Goal: Task Accomplishment & Management: Manage account settings

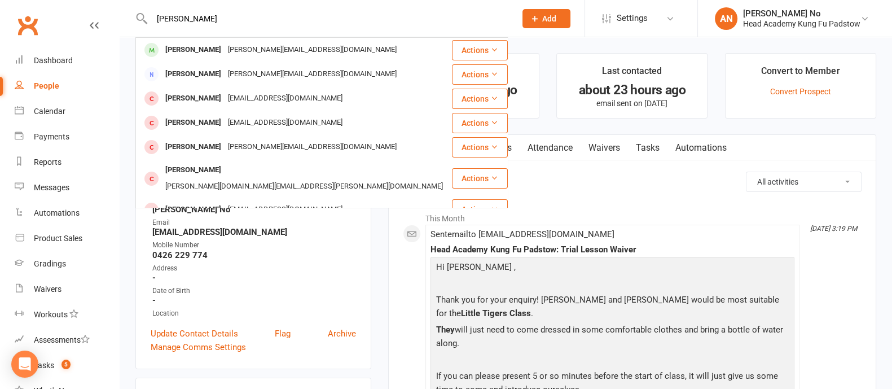
type input "Karvee Joshi-Waichal"
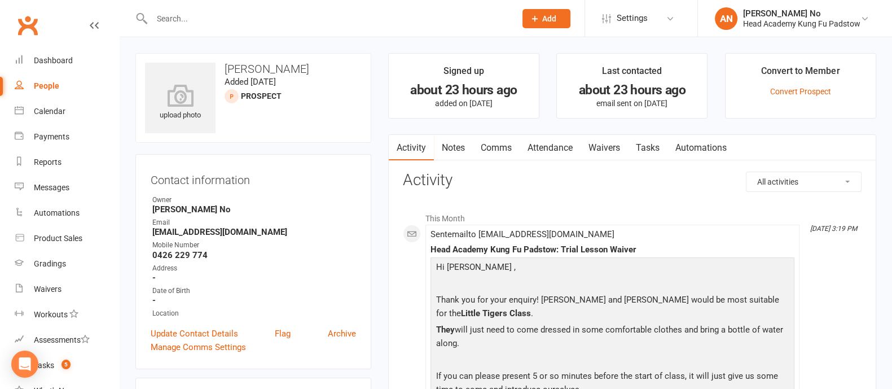
click at [287, 20] on input "text" at bounding box center [328, 19] width 360 height 16
paste input "Karvee Joshi-Waichal"
type input "Karvee Joshi-Waichal"
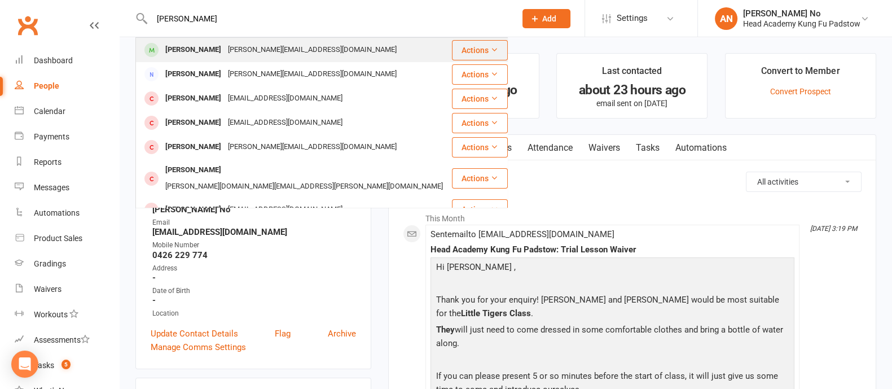
click at [213, 46] on div "Karvee Joshi-Waichal" at bounding box center [193, 50] width 63 height 16
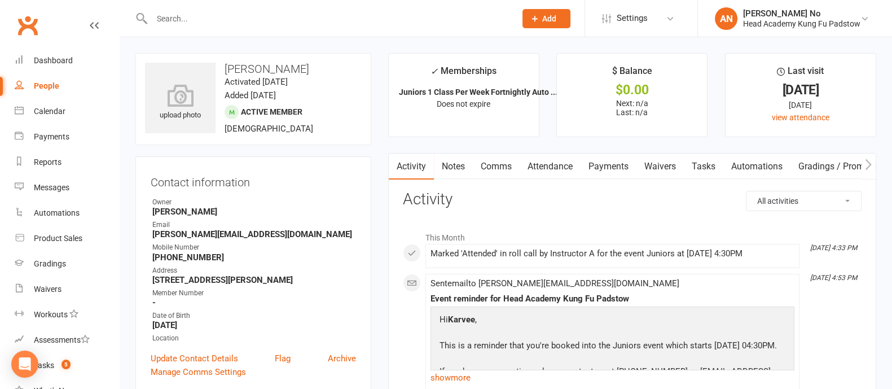
click at [563, 164] on link "Attendance" at bounding box center [550, 167] width 61 height 26
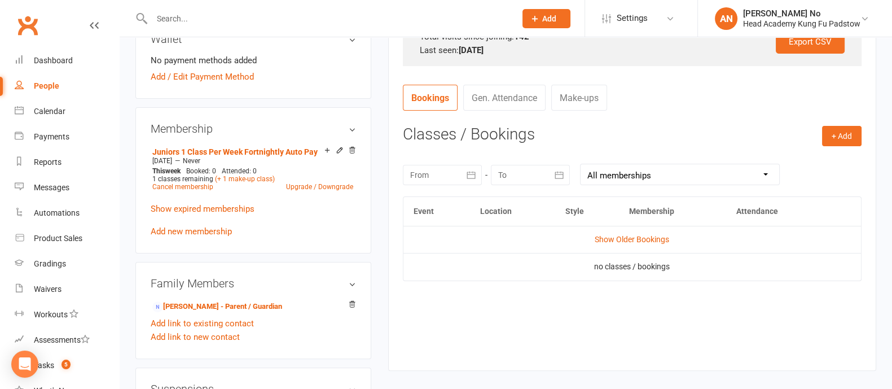
scroll to position [391, 0]
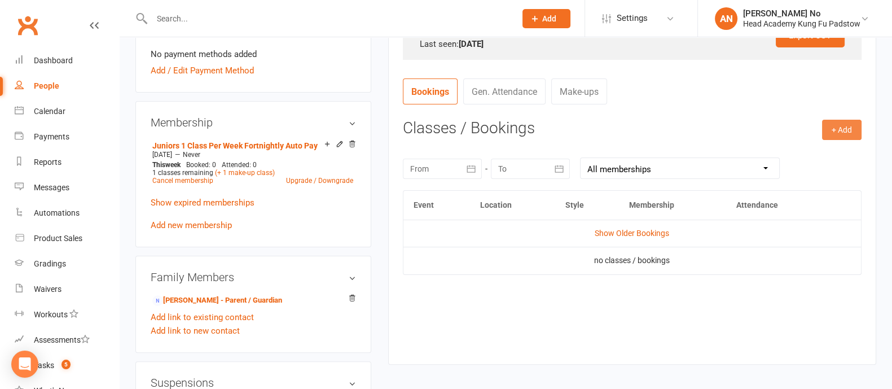
click at [840, 120] on button "+ Add" at bounding box center [842, 130] width 40 height 20
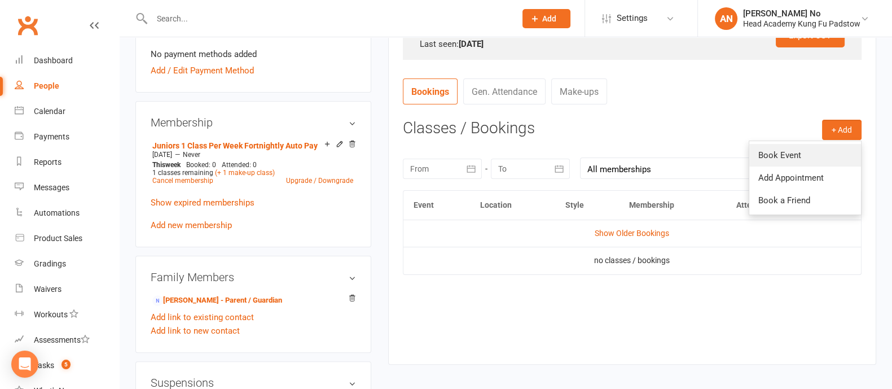
click at [776, 153] on link "Book Event" at bounding box center [806, 155] width 112 height 23
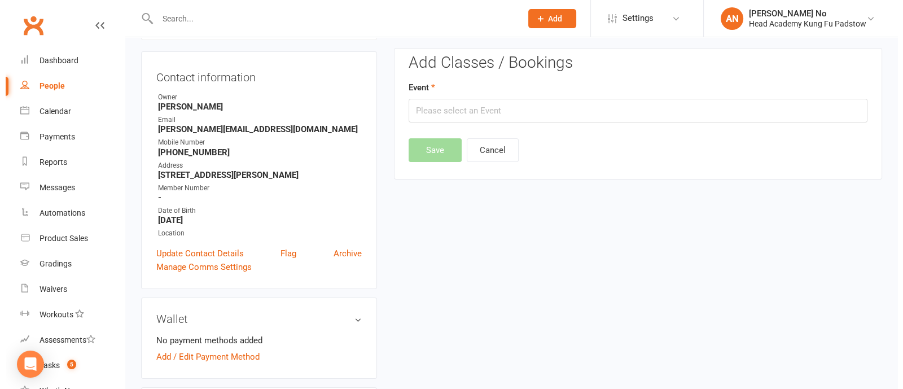
scroll to position [96, 0]
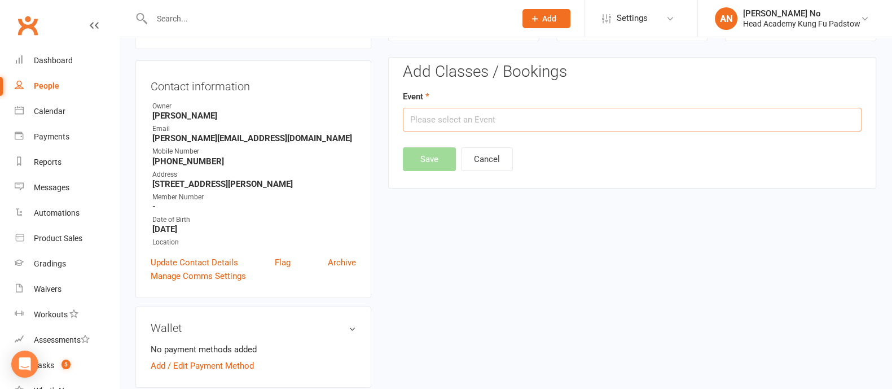
click at [646, 128] on input "text" at bounding box center [632, 120] width 459 height 24
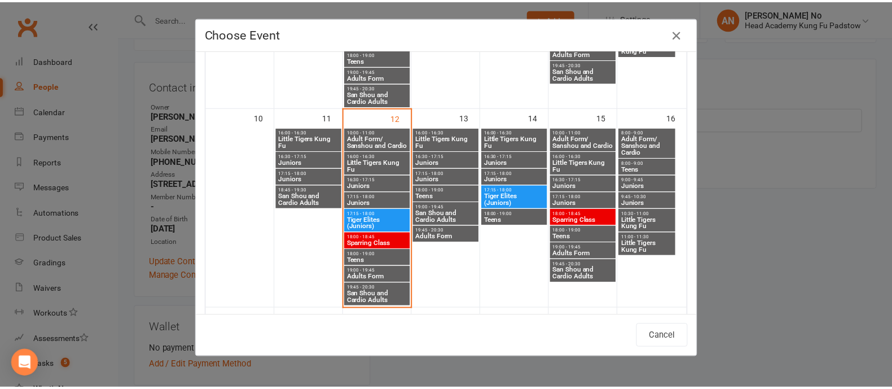
scroll to position [439, 0]
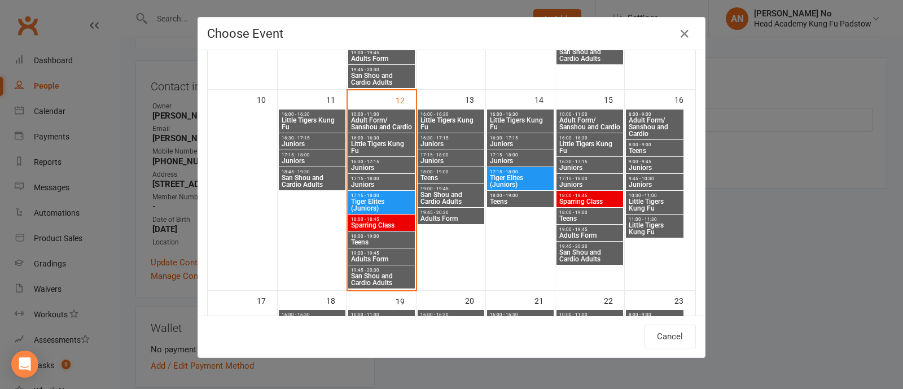
click at [574, 165] on span "Juniors" at bounding box center [590, 167] width 62 height 7
type input "Juniors - Aug 15, 2025 4:30:00 PM"
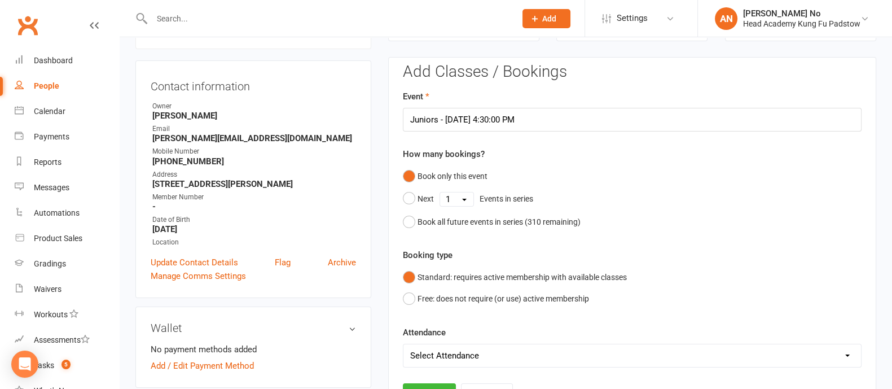
scroll to position [437, 0]
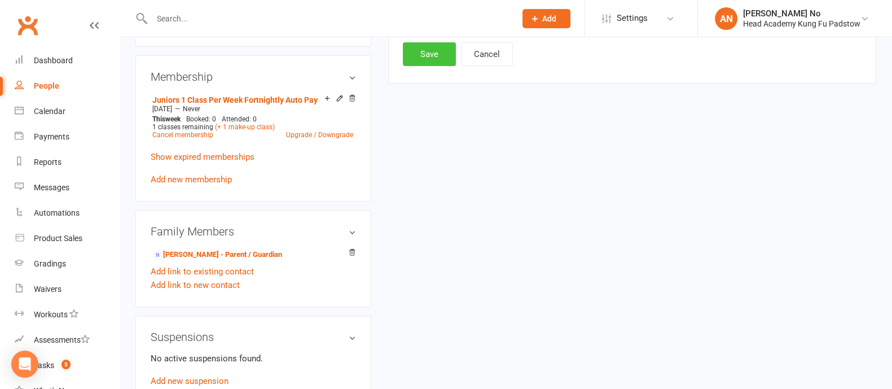
click at [430, 55] on button "Save" at bounding box center [429, 54] width 53 height 24
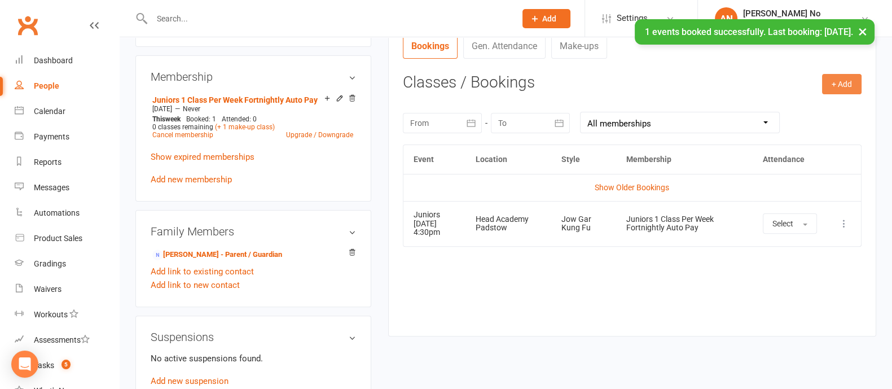
click at [839, 85] on button "+ Add" at bounding box center [842, 84] width 40 height 20
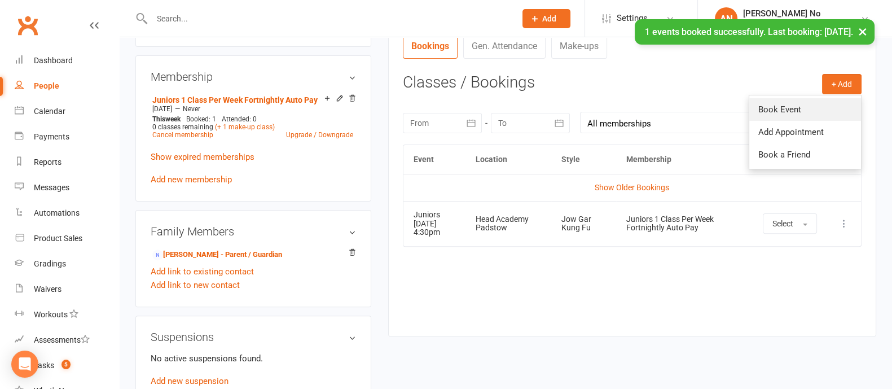
click at [785, 108] on link "Book Event" at bounding box center [806, 109] width 112 height 23
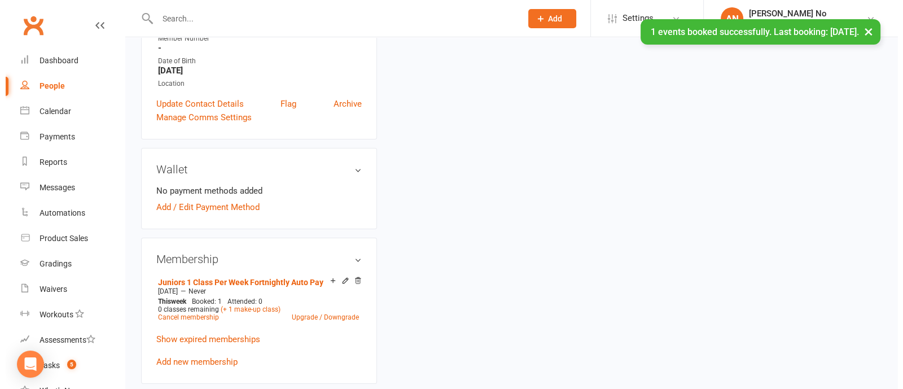
scroll to position [96, 0]
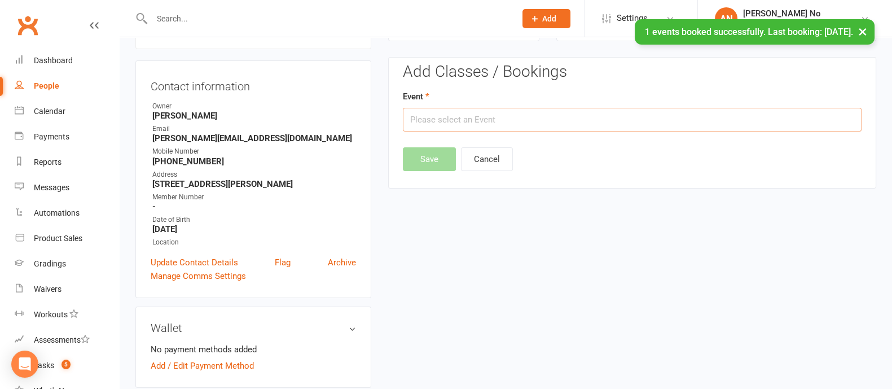
click at [606, 122] on input "text" at bounding box center [632, 120] width 459 height 24
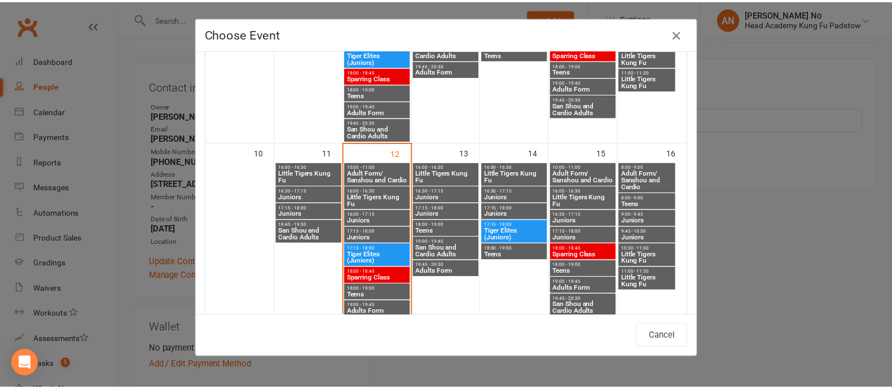
scroll to position [388, 0]
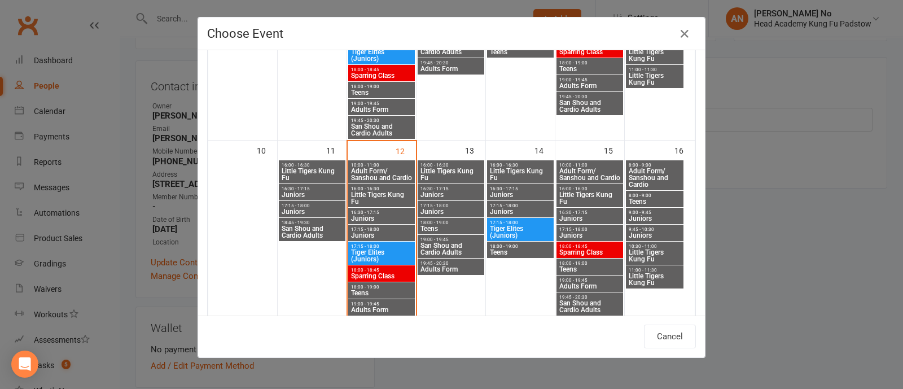
click at [366, 211] on span "16:30 - 17:15" at bounding box center [382, 212] width 62 height 5
type input "Juniors - Aug 12, 2025 4:30:00 PM"
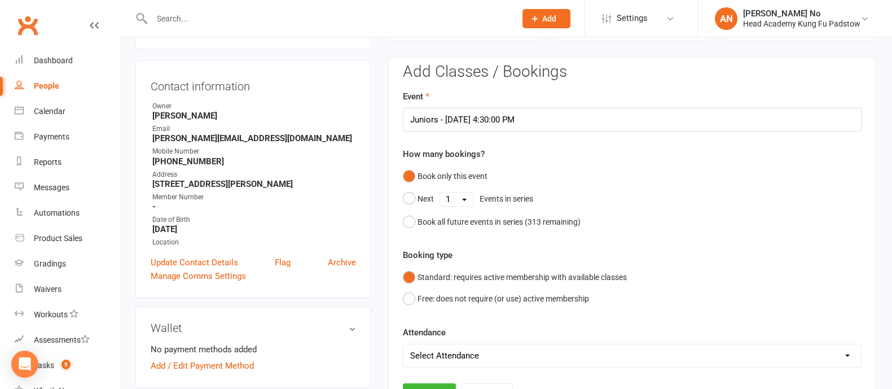
scroll to position [437, 0]
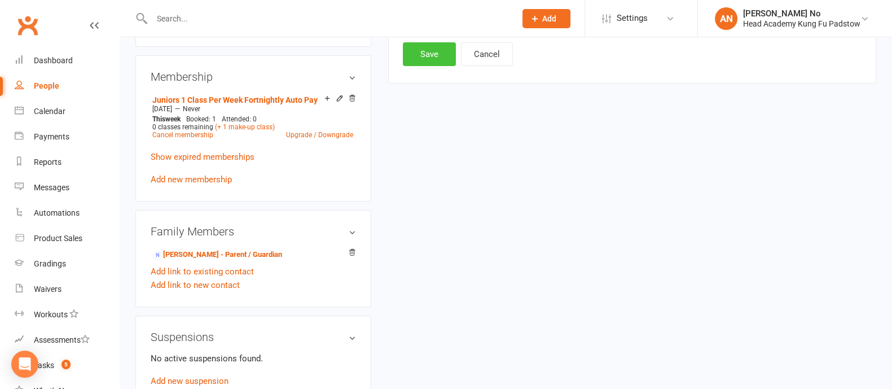
click at [435, 54] on button "Save" at bounding box center [429, 54] width 53 height 24
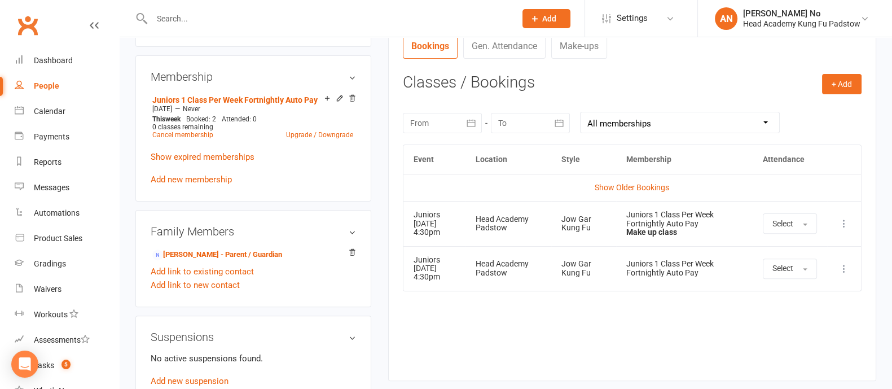
click at [168, 14] on input "text" at bounding box center [328, 19] width 360 height 16
paste input "Andre Vodounou"
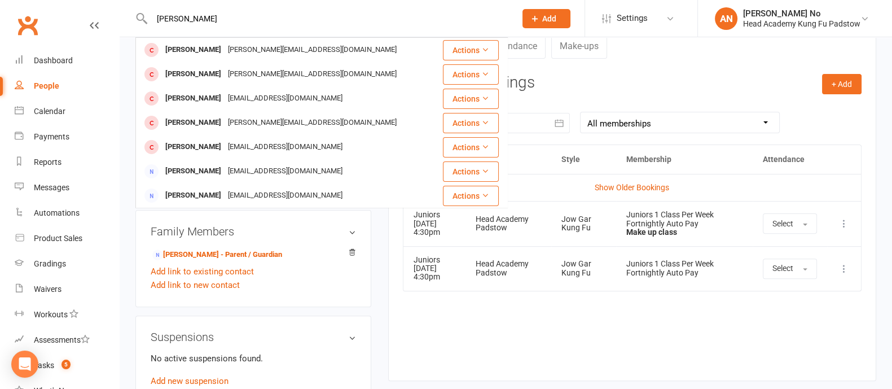
type input "Andre Vodounou"
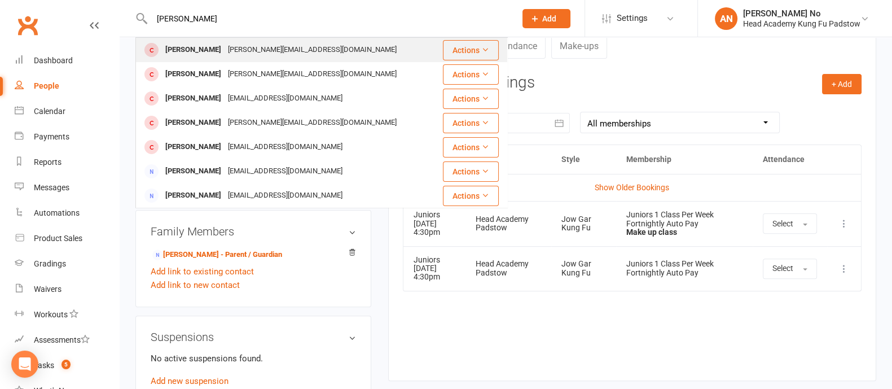
click at [209, 52] on div "Andre Vodounou" at bounding box center [193, 50] width 63 height 16
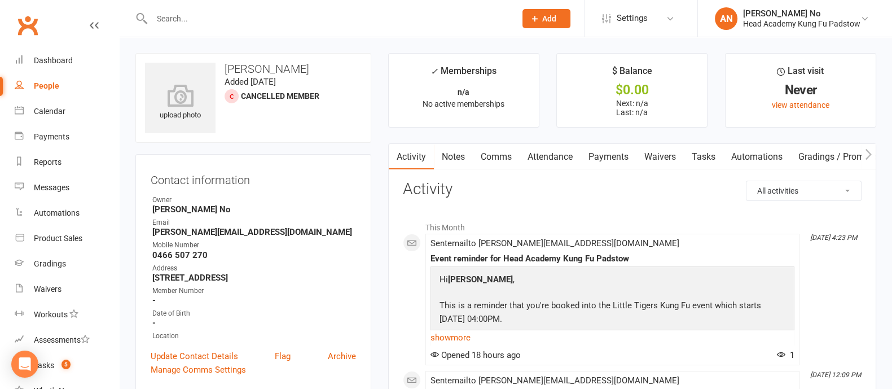
click at [552, 156] on link "Attendance" at bounding box center [550, 157] width 61 height 26
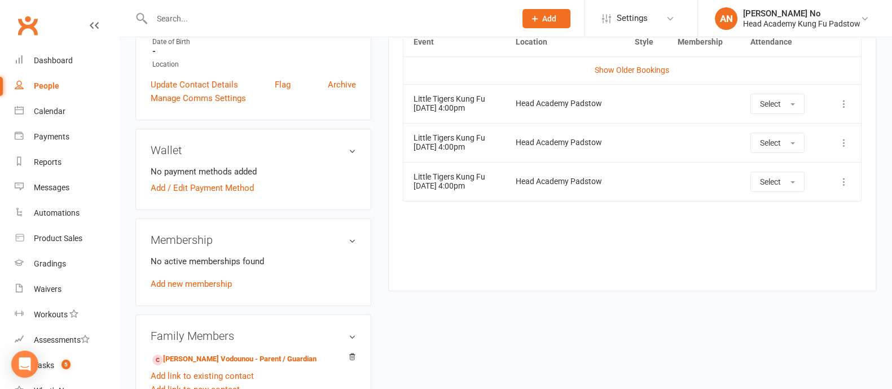
scroll to position [329, 0]
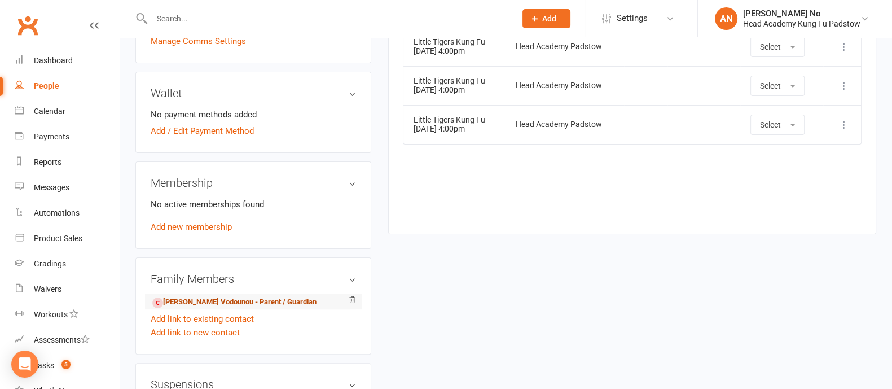
click at [194, 302] on link "Doan Vodounou - Parent / Guardian" at bounding box center [234, 302] width 164 height 12
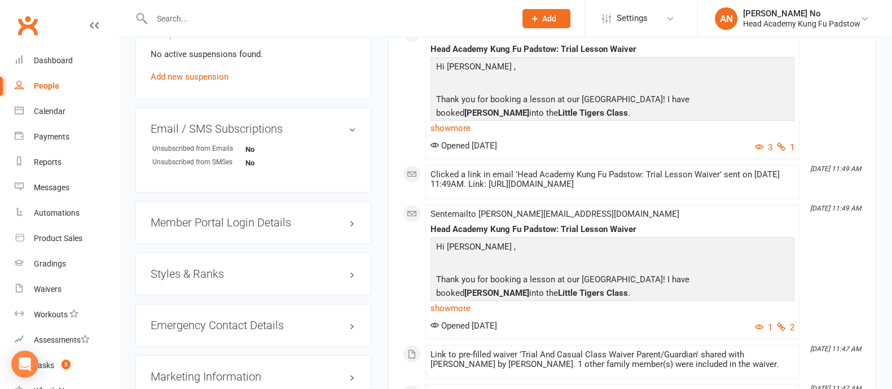
scroll to position [864, 0]
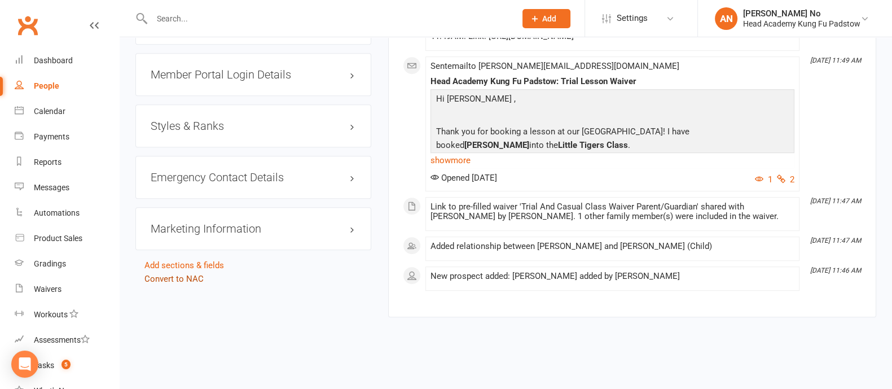
click at [170, 274] on link "Convert to NAC" at bounding box center [173, 279] width 59 height 10
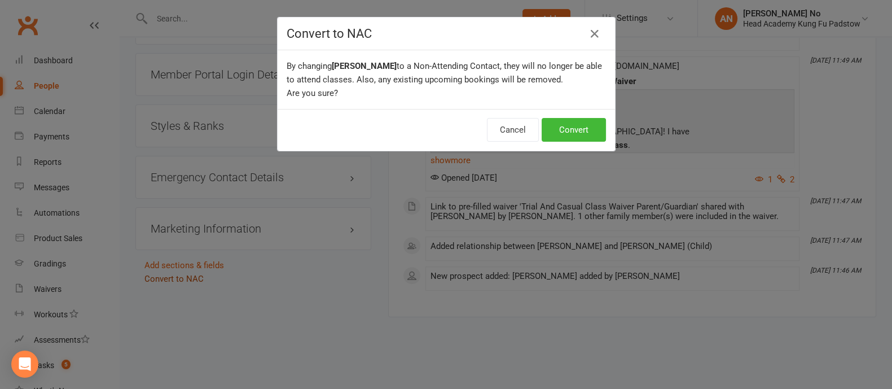
scroll to position [853, 0]
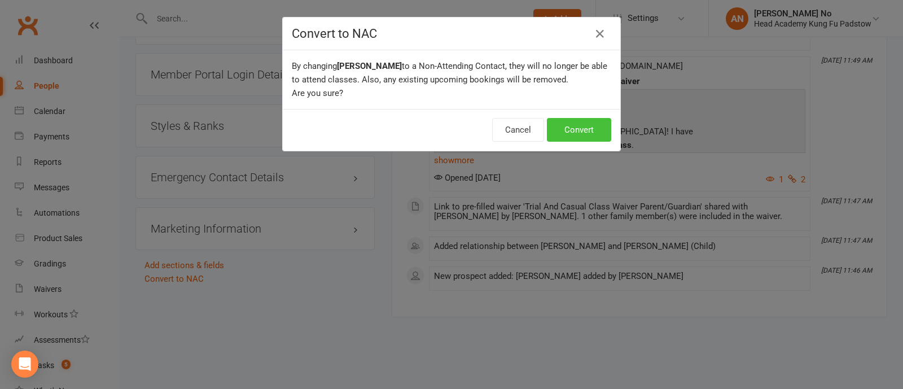
click at [572, 130] on button "Convert" at bounding box center [579, 130] width 64 height 24
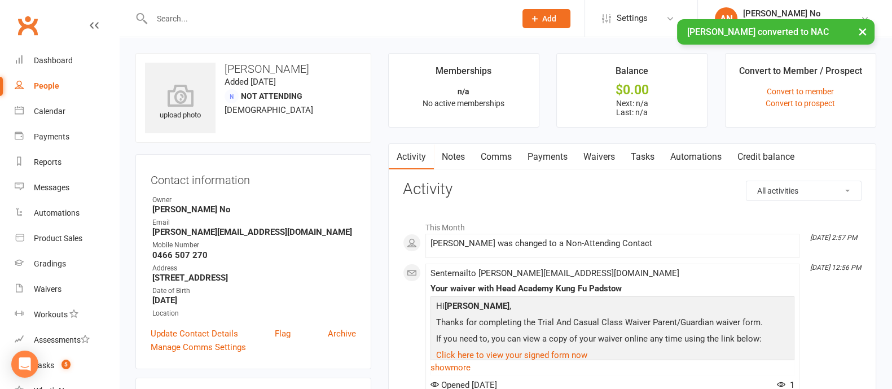
scroll to position [340, 0]
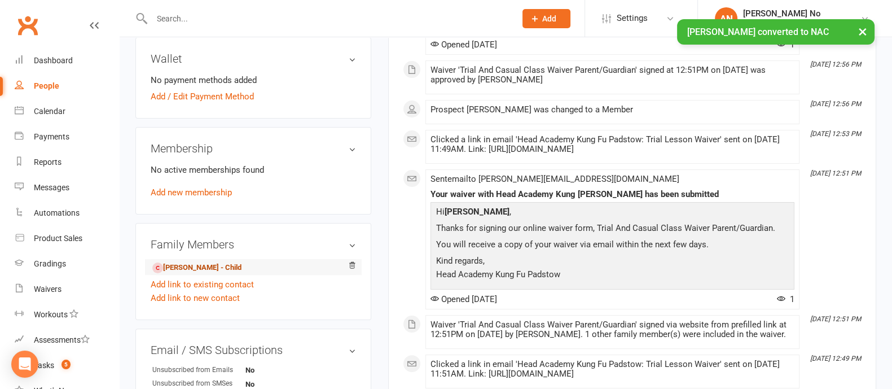
click at [220, 265] on link "Andre Vodounou - Child" at bounding box center [196, 268] width 89 height 12
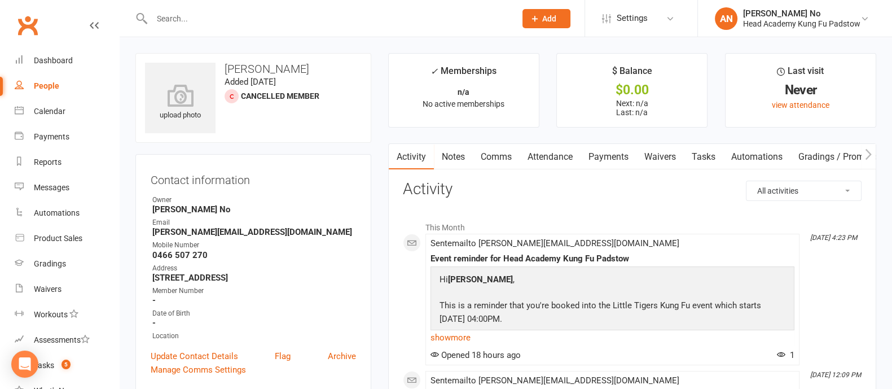
scroll to position [340, 0]
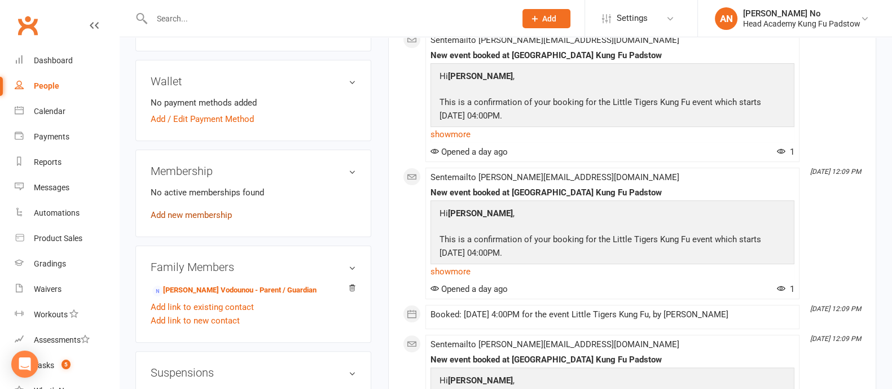
click at [202, 218] on link "Add new membership" at bounding box center [191, 215] width 81 height 10
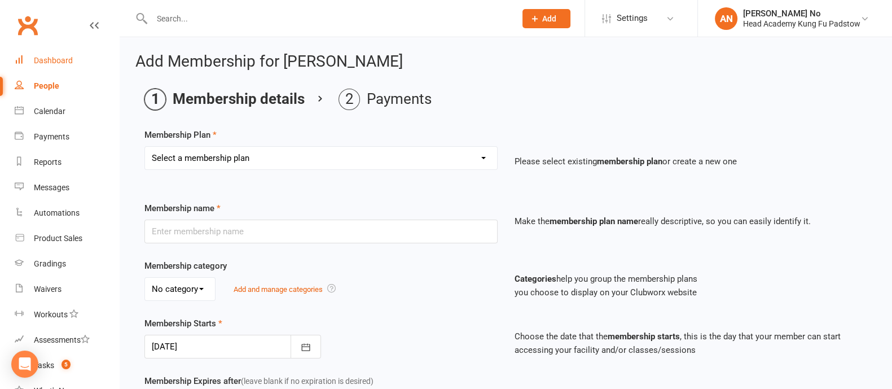
click at [37, 63] on div "Dashboard" at bounding box center [53, 60] width 39 height 9
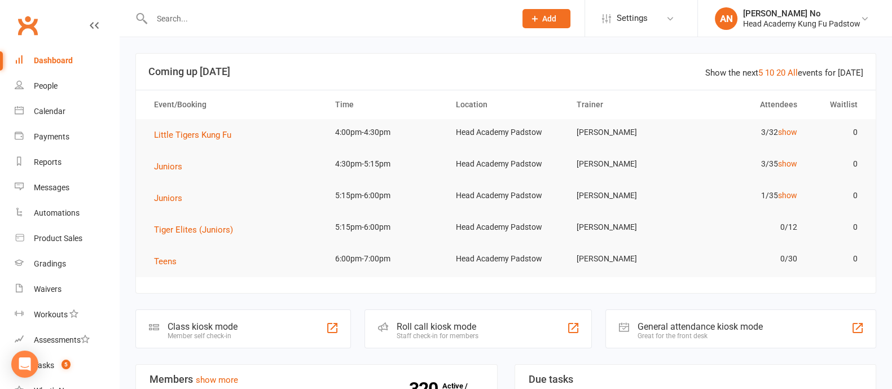
click at [184, 14] on input "text" at bounding box center [328, 19] width 360 height 16
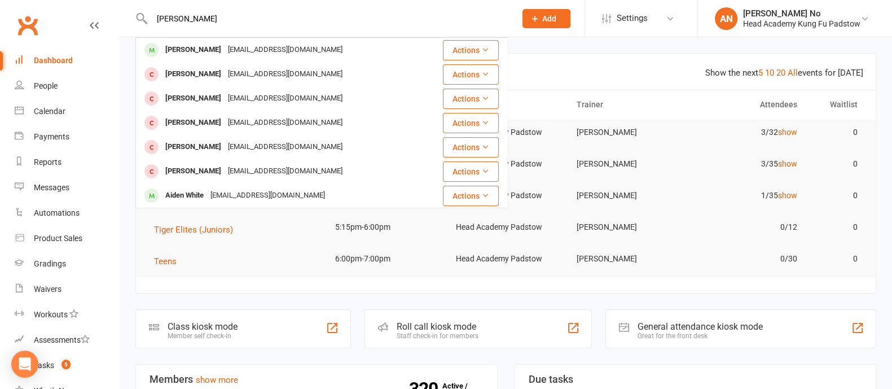
type input "aiden pham"
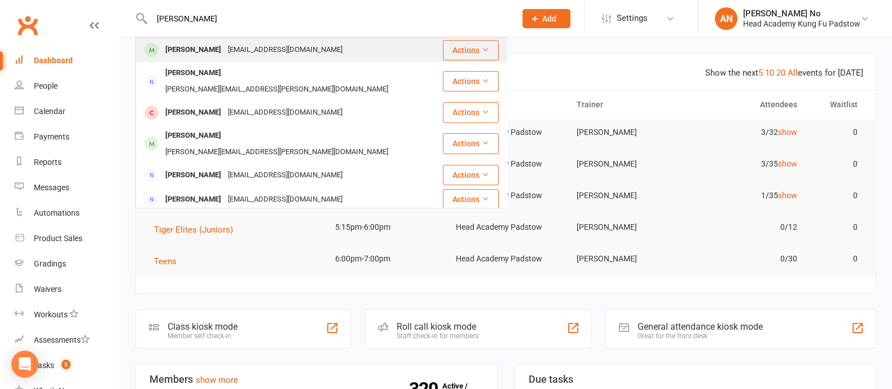
click at [203, 45] on div "Aiden Pham" at bounding box center [193, 50] width 63 height 16
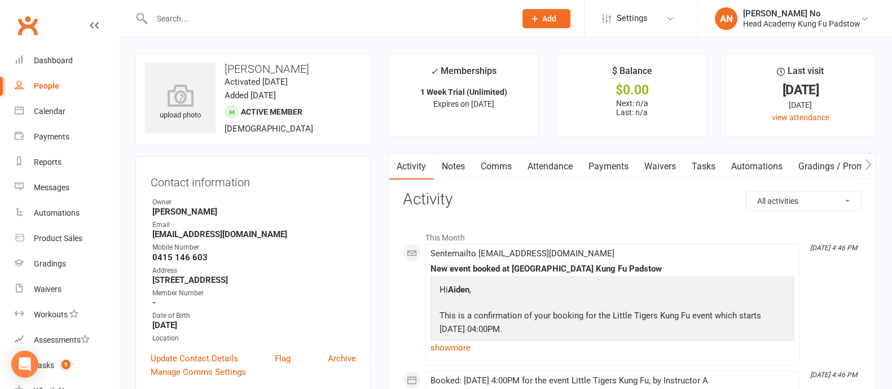
click at [557, 169] on link "Attendance" at bounding box center [550, 167] width 61 height 26
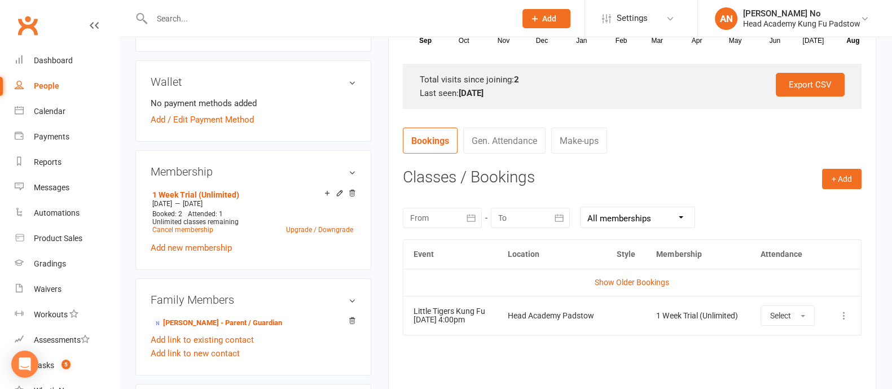
scroll to position [362, 0]
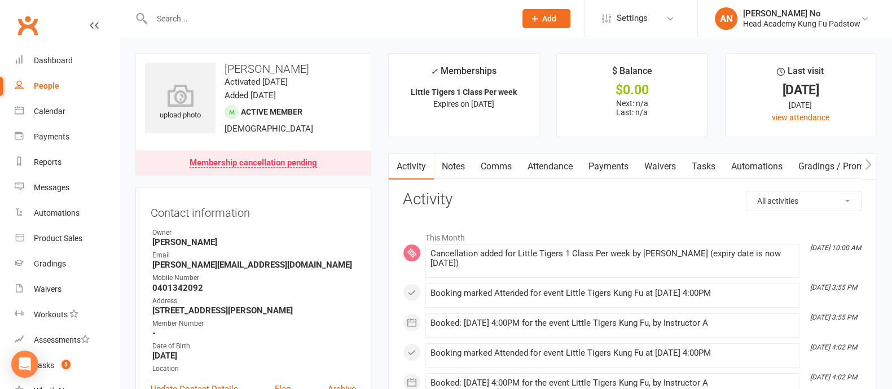
click at [183, 16] on input "text" at bounding box center [328, 19] width 360 height 16
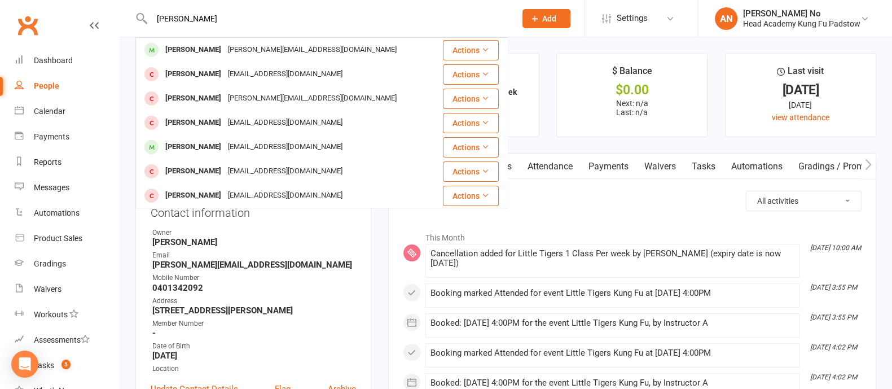
type input "[PERSON_NAME]"
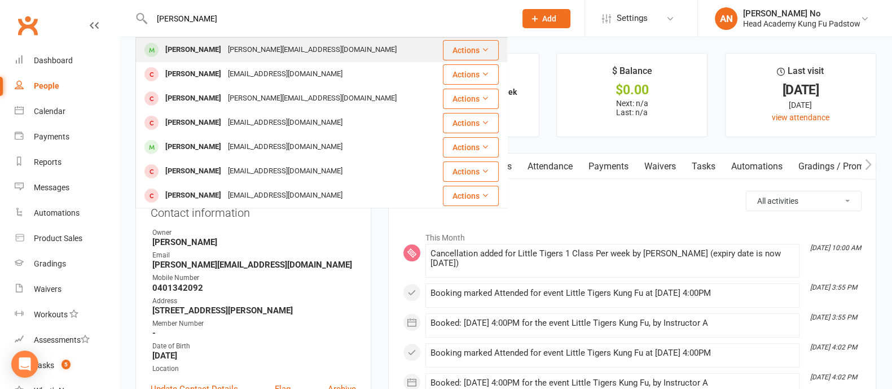
click at [197, 50] on div "[PERSON_NAME]" at bounding box center [193, 50] width 63 height 16
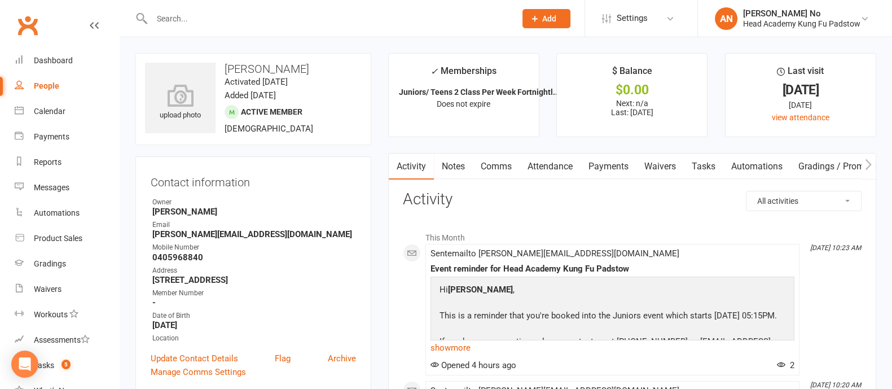
click at [549, 168] on link "Attendance" at bounding box center [550, 167] width 61 height 26
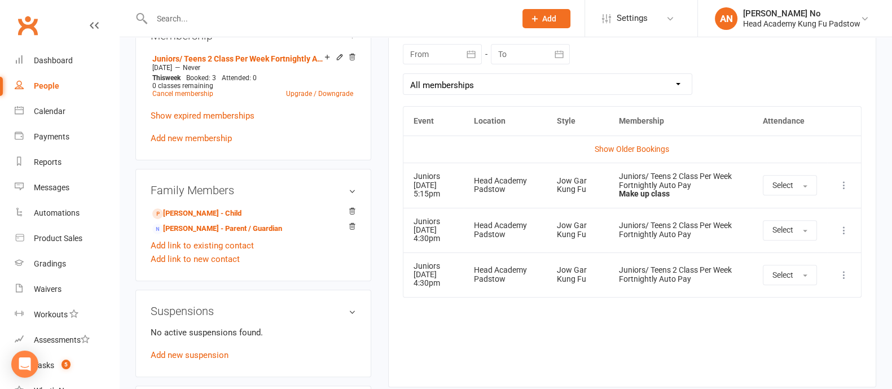
scroll to position [517, 0]
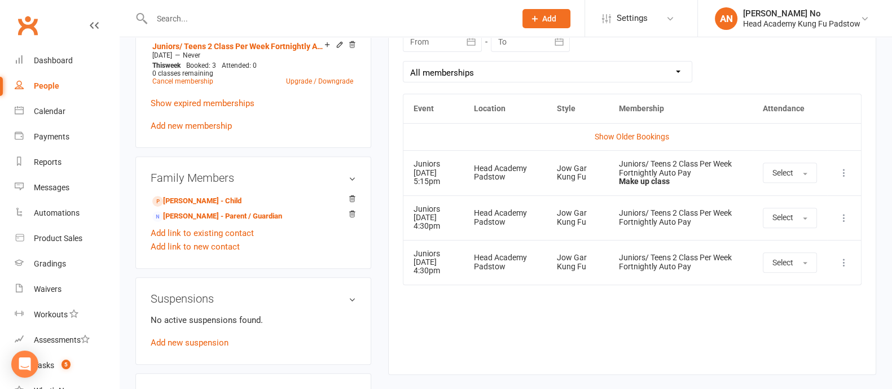
click at [198, 20] on input "text" at bounding box center [328, 19] width 360 height 16
paste input "[PERSON_NAME]"
type input "[PERSON_NAME]"
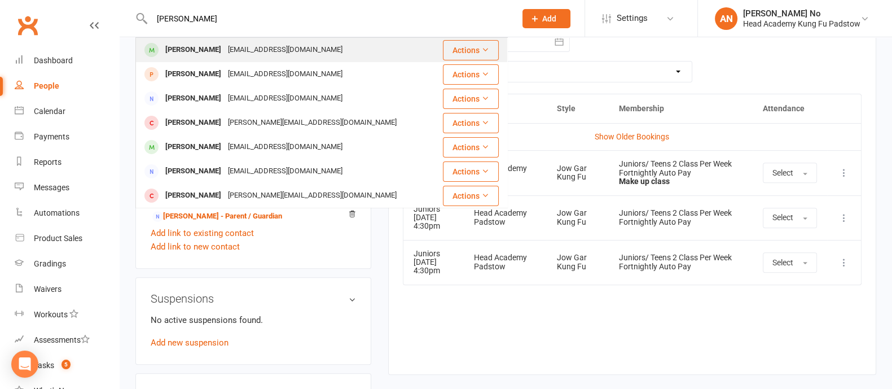
click at [190, 45] on div "[PERSON_NAME]" at bounding box center [193, 50] width 63 height 16
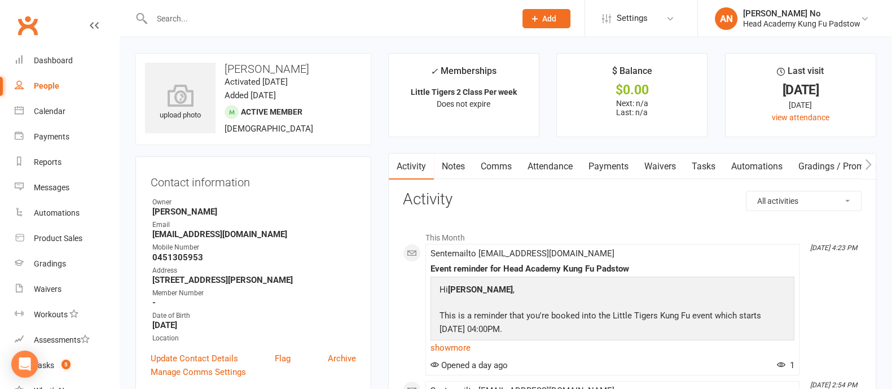
click at [554, 165] on link "Attendance" at bounding box center [550, 167] width 61 height 26
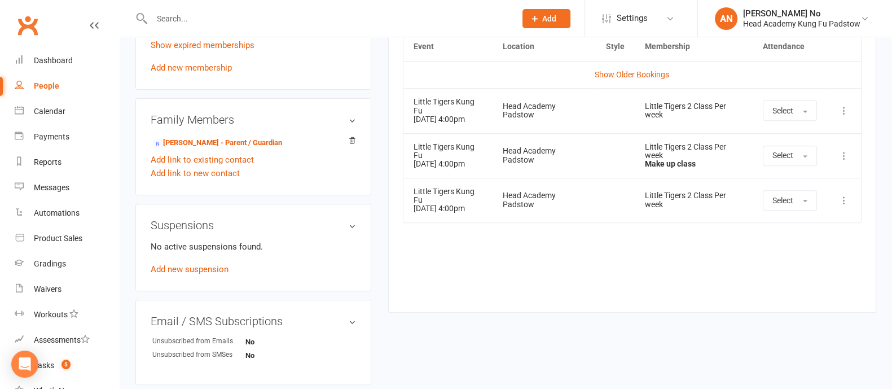
scroll to position [558, 0]
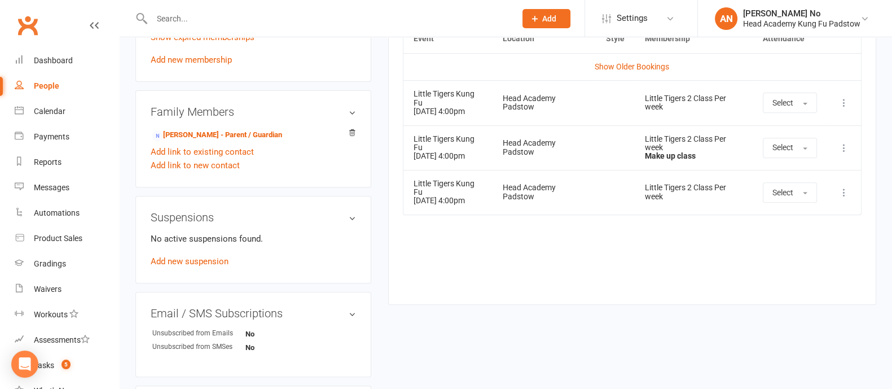
click at [195, 19] on input "text" at bounding box center [328, 19] width 360 height 16
paste input "[PERSON_NAME]"
type input "[PERSON_NAME]"
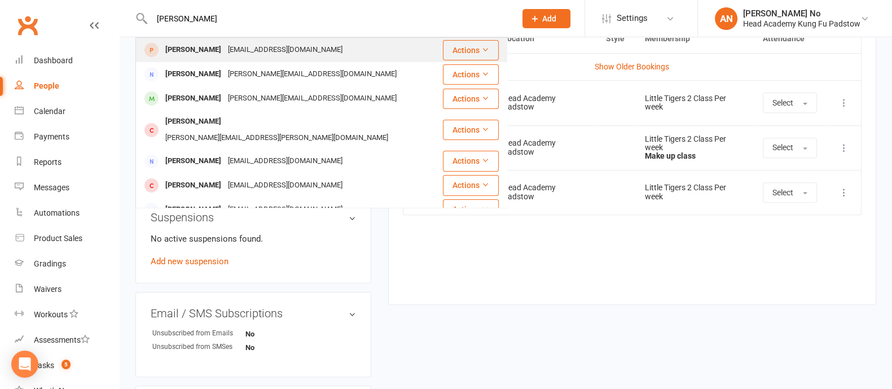
click at [199, 49] on div "[PERSON_NAME]" at bounding box center [193, 50] width 63 height 16
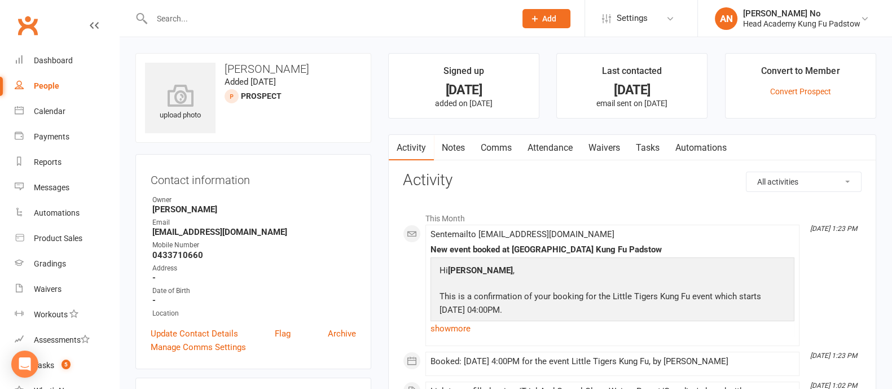
click at [558, 144] on link "Attendance" at bounding box center [550, 148] width 61 height 26
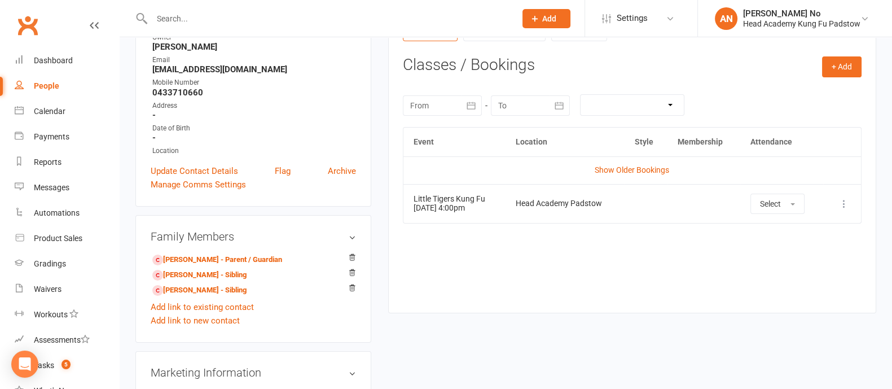
scroll to position [195, 0]
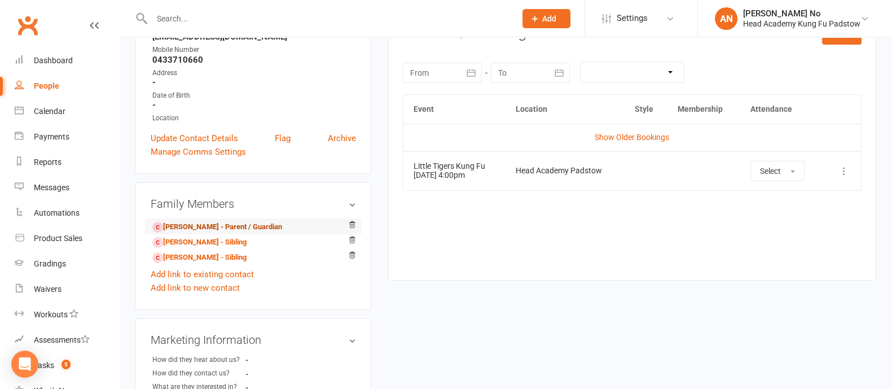
click at [227, 229] on link "[PERSON_NAME] - Parent / Guardian" at bounding box center [217, 227] width 130 height 12
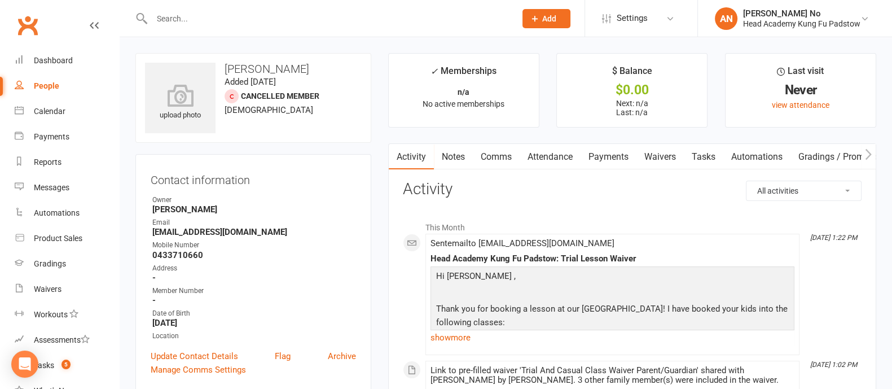
scroll to position [340, 0]
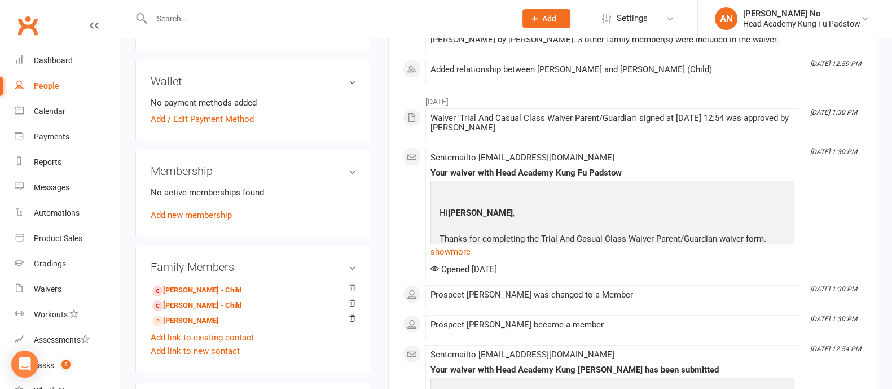
click at [354, 174] on h3 "Membership" at bounding box center [253, 171] width 205 height 12
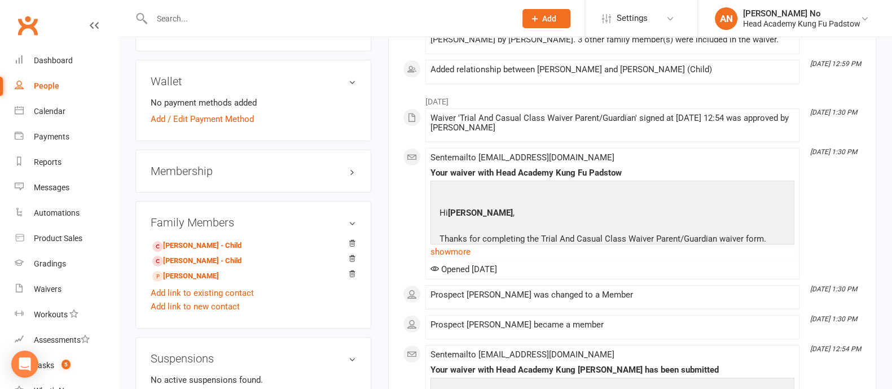
click at [354, 174] on h3 "Membership" at bounding box center [253, 171] width 205 height 12
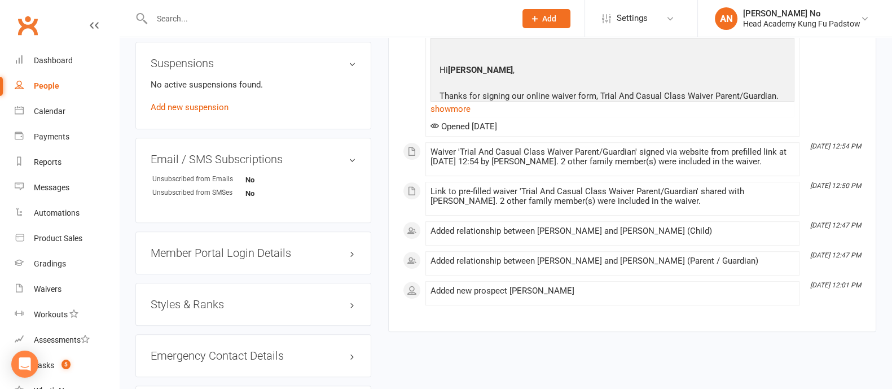
scroll to position [799, 0]
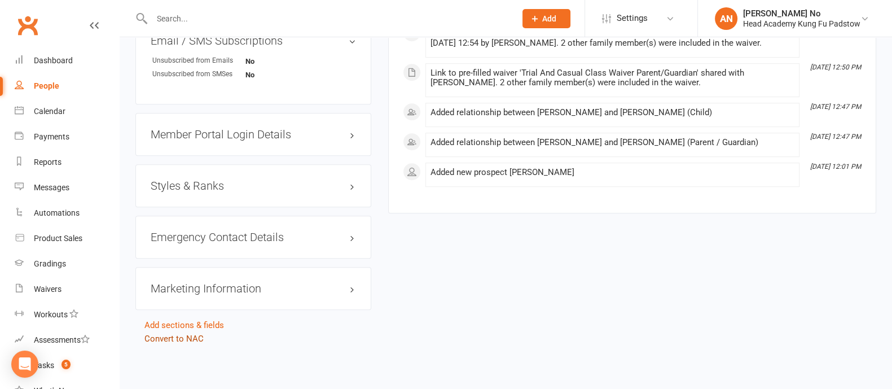
click at [191, 335] on link "Convert to NAC" at bounding box center [173, 339] width 59 height 10
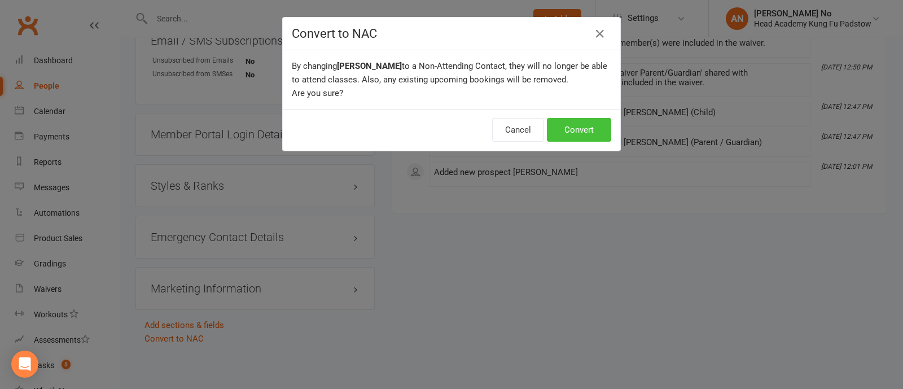
click at [579, 126] on button "Convert" at bounding box center [579, 130] width 64 height 24
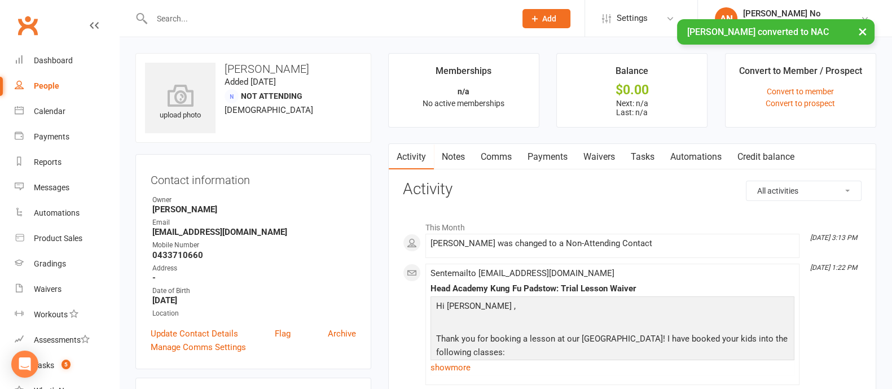
scroll to position [340, 0]
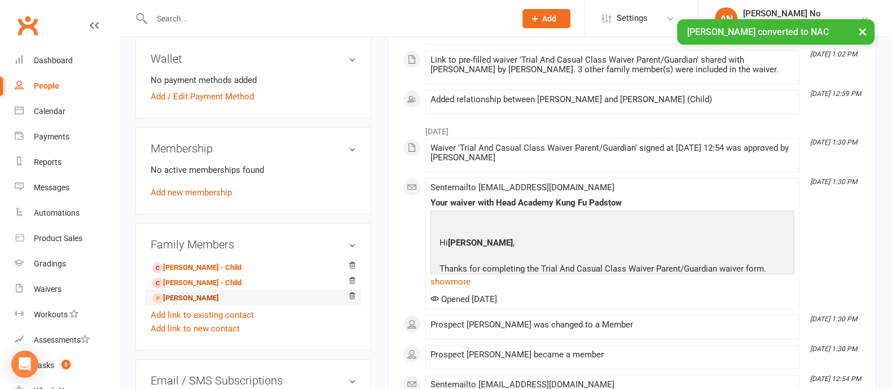
click at [181, 299] on link "[PERSON_NAME]" at bounding box center [185, 298] width 67 height 12
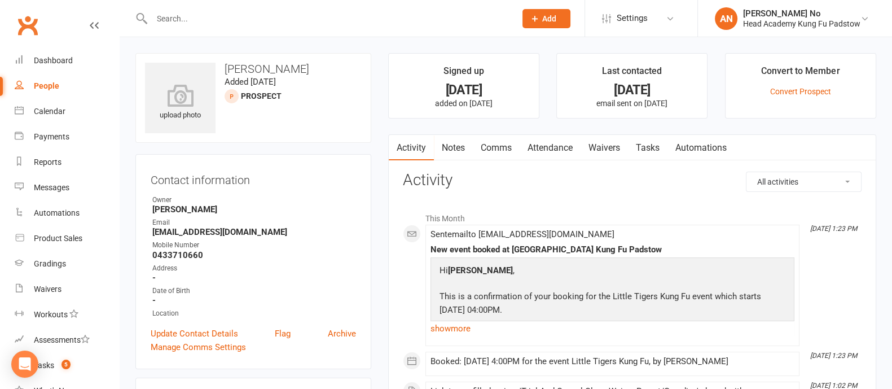
scroll to position [340, 0]
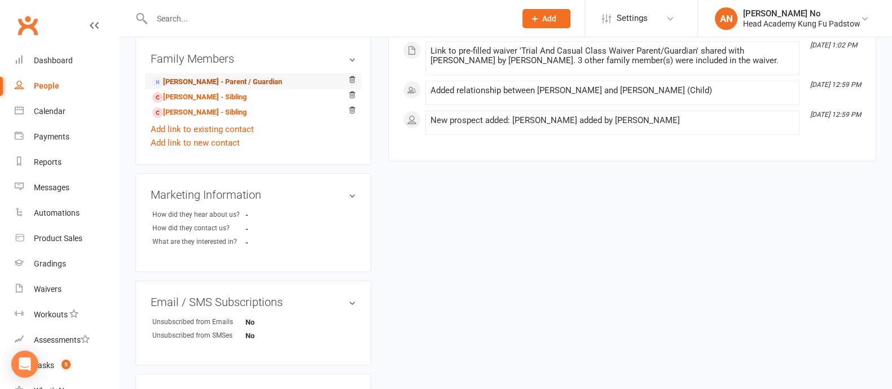
click at [220, 81] on link "[PERSON_NAME] - Parent / Guardian" at bounding box center [217, 82] width 130 height 12
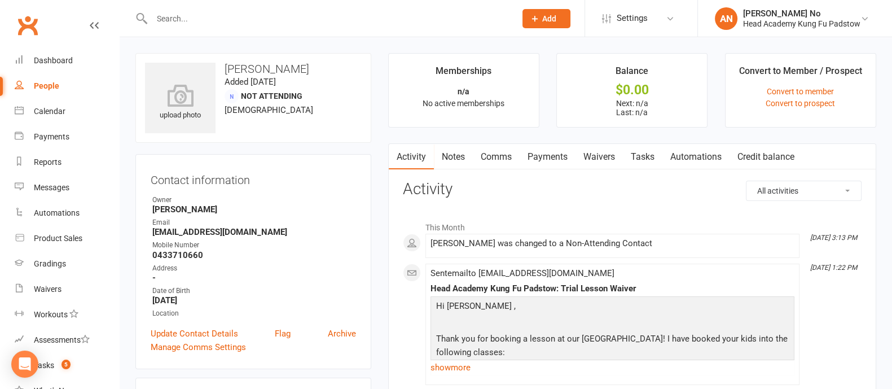
click at [604, 156] on link "Waivers" at bounding box center [599, 157] width 47 height 26
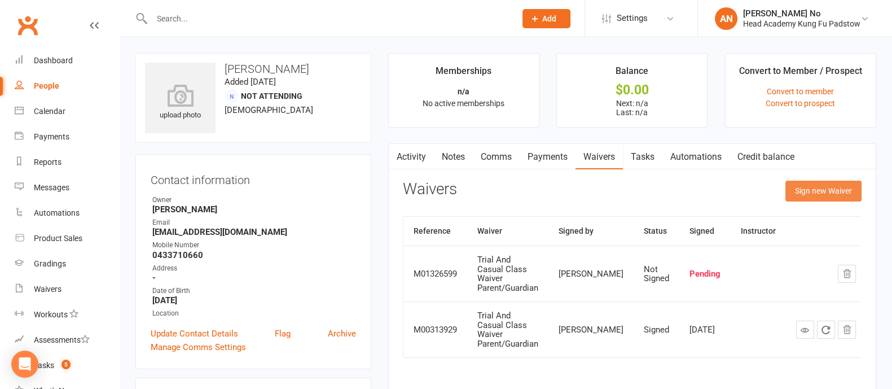
click at [810, 197] on button "Sign new Waiver" at bounding box center [824, 191] width 76 height 20
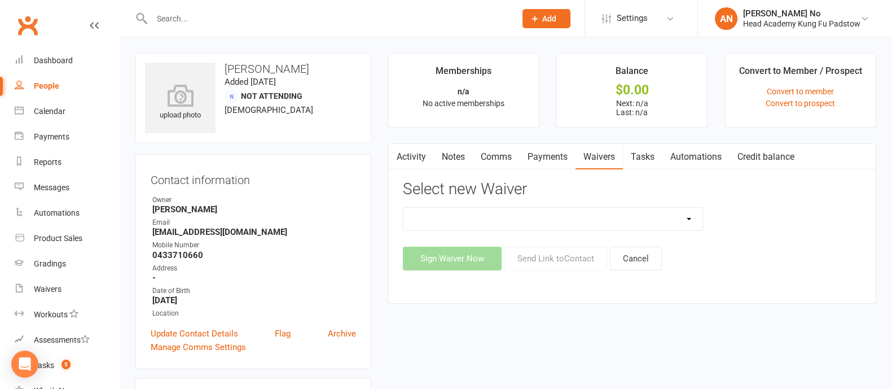
scroll to position [340, 0]
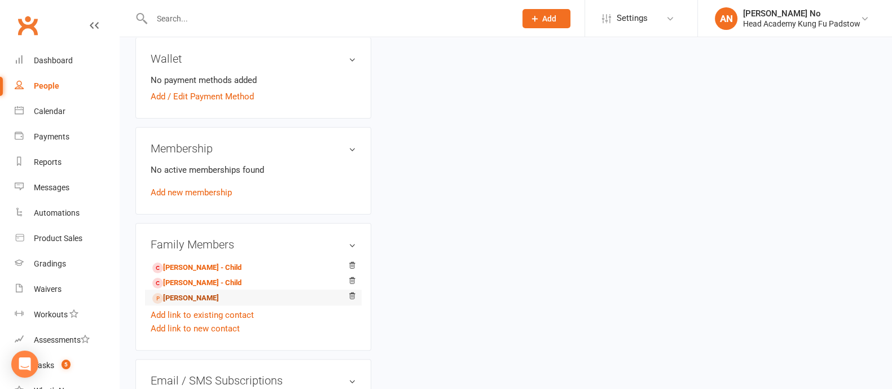
click at [202, 300] on link "[PERSON_NAME]" at bounding box center [185, 298] width 67 height 12
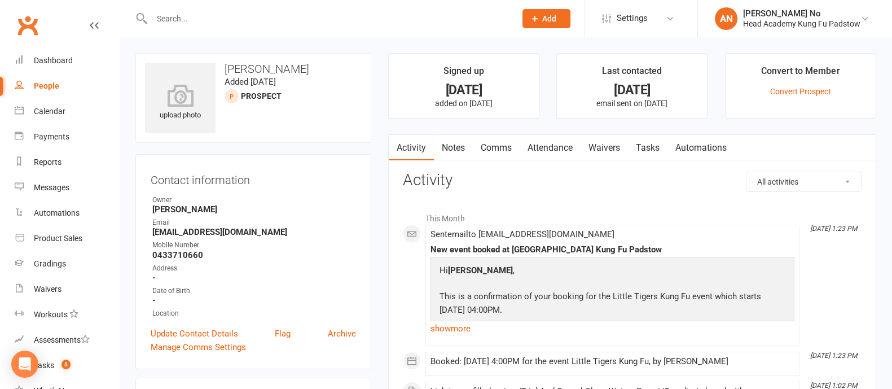
click at [570, 148] on link "Attendance" at bounding box center [550, 148] width 61 height 26
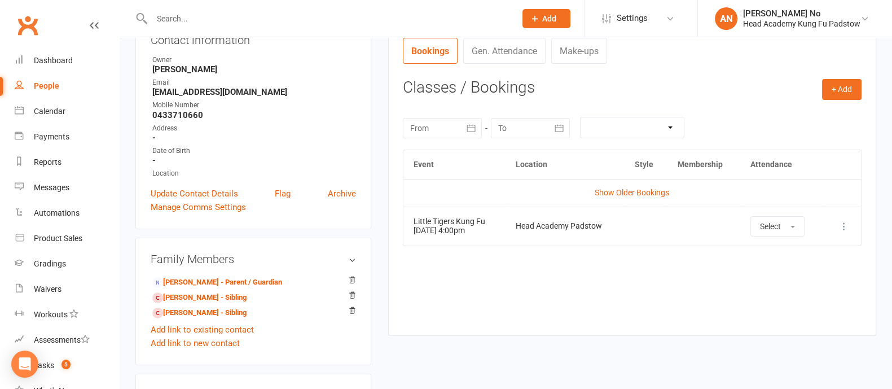
scroll to position [142, 0]
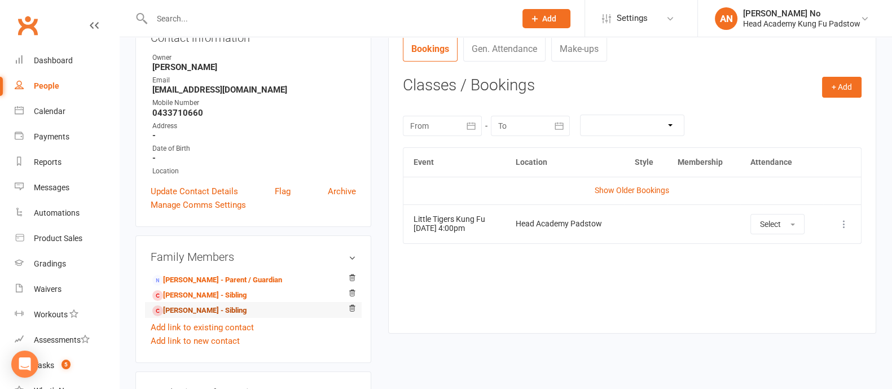
click at [187, 312] on link "[PERSON_NAME] - Sibling" at bounding box center [199, 311] width 94 height 12
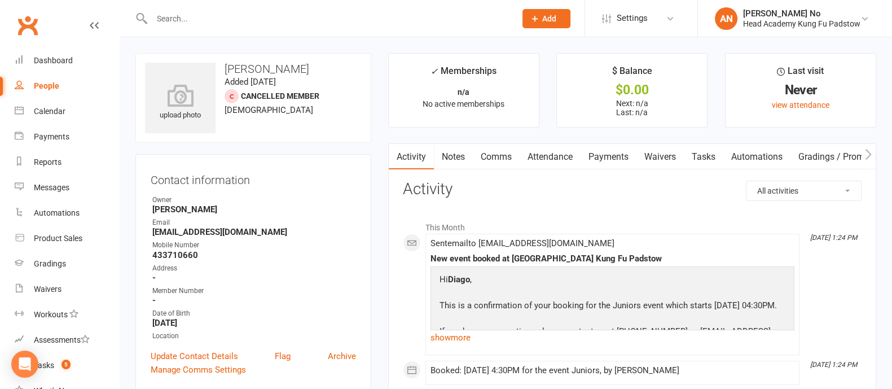
click at [545, 159] on link "Attendance" at bounding box center [550, 157] width 61 height 26
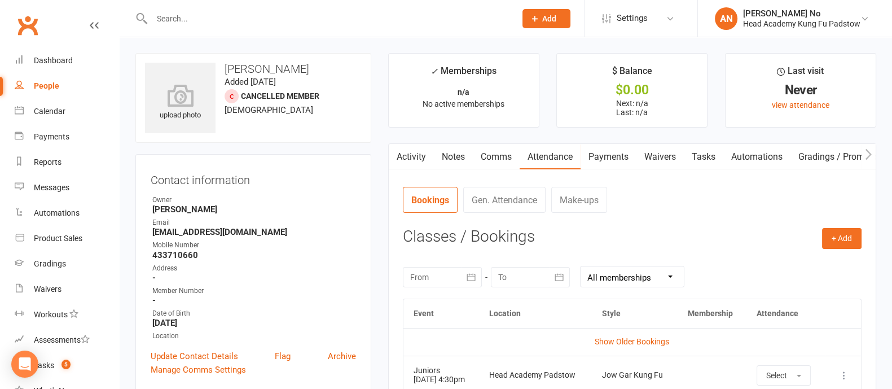
scroll to position [340, 0]
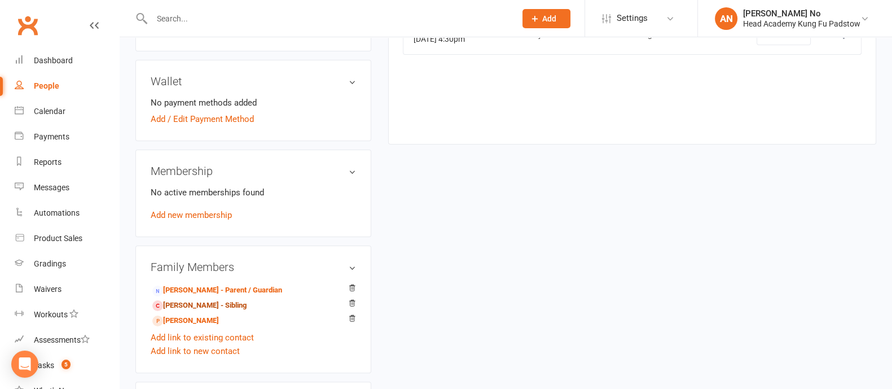
click at [196, 305] on link "[PERSON_NAME] - Sibling" at bounding box center [199, 306] width 94 height 12
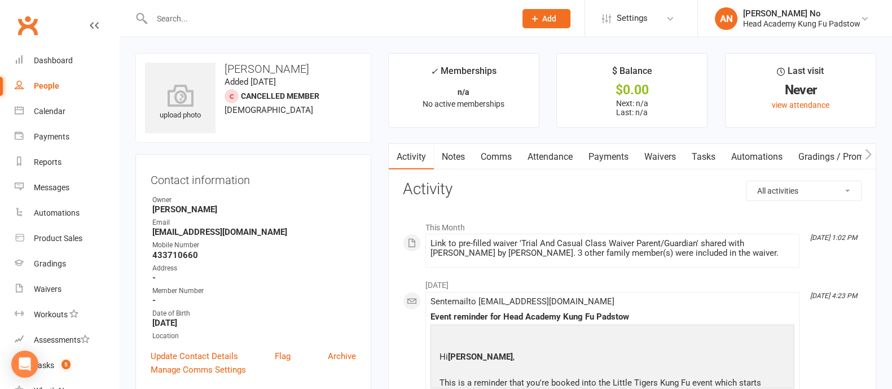
scroll to position [340, 0]
